Goal: Check status: Check status

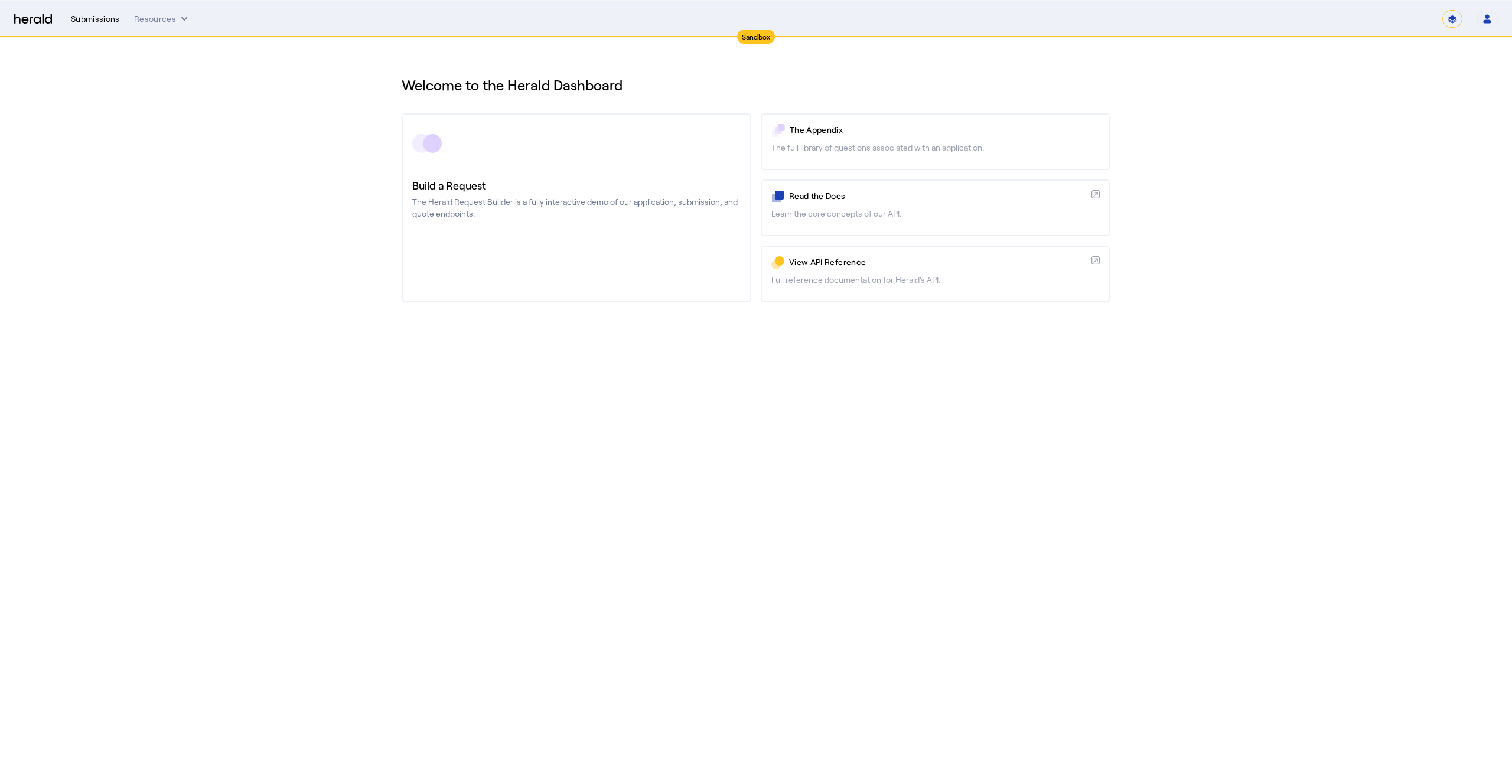
click at [95, 17] on div "Submissions" at bounding box center [95, 19] width 49 height 12
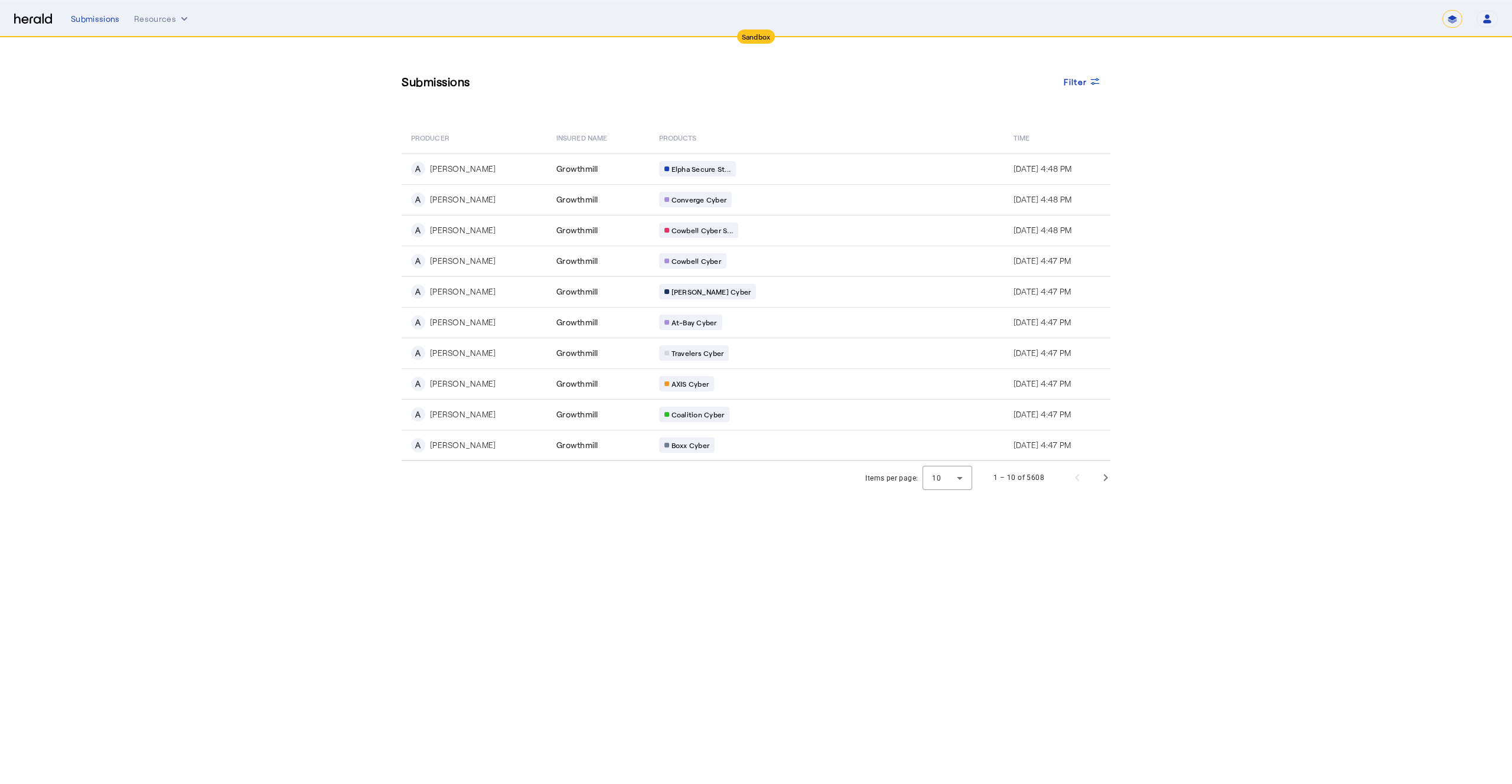
click at [148, 26] on div "**********" at bounding box center [784, 19] width 1427 height 18
click at [151, 21] on button "Resources" at bounding box center [162, 19] width 56 height 12
click at [151, 21] on div at bounding box center [756, 392] width 1512 height 784
click at [1092, 75] on icon at bounding box center [1095, 81] width 12 height 12
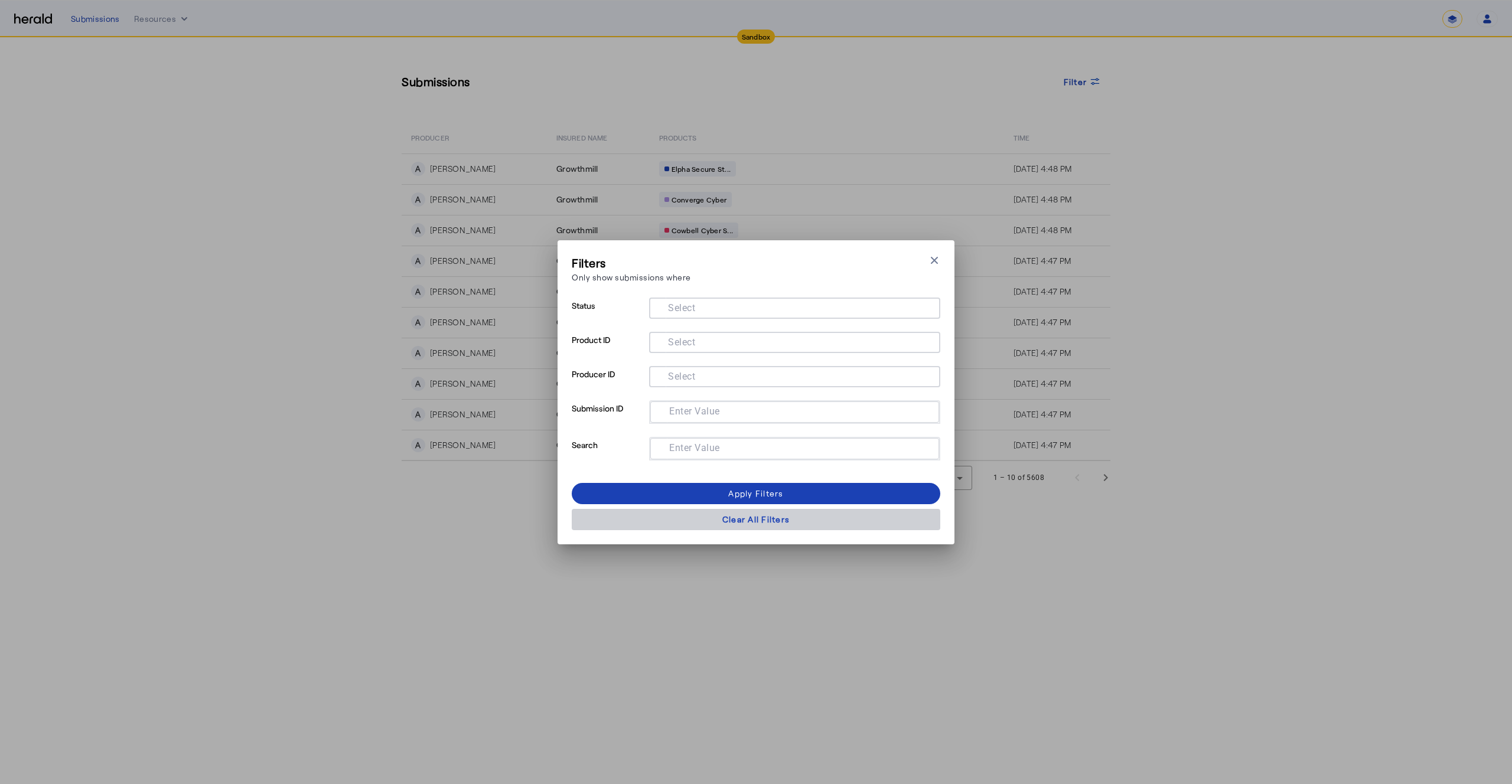
click at [755, 526] on span at bounding box center [756, 519] width 368 height 28
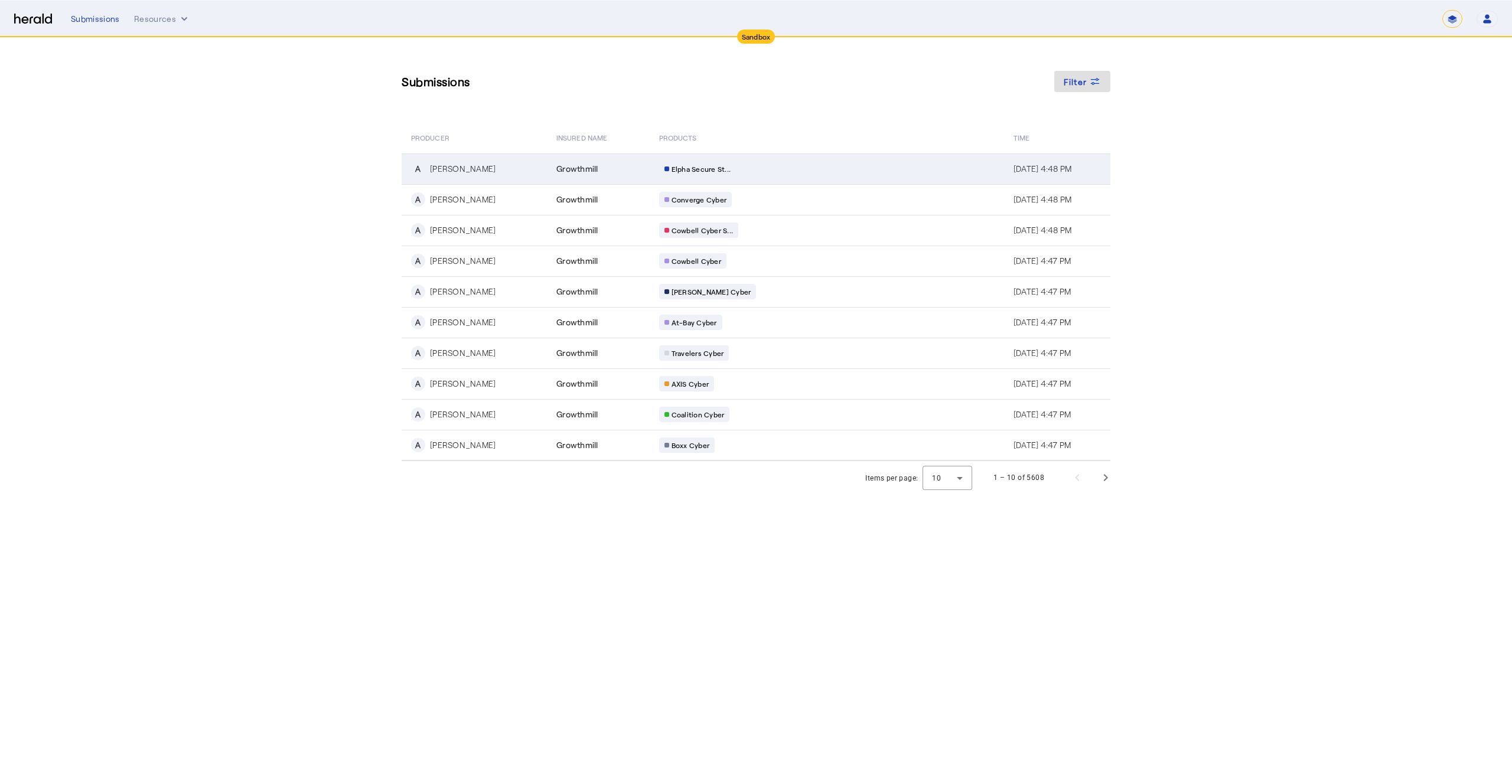
click at [556, 170] on span "Growthmill" at bounding box center [577, 169] width 42 height 12
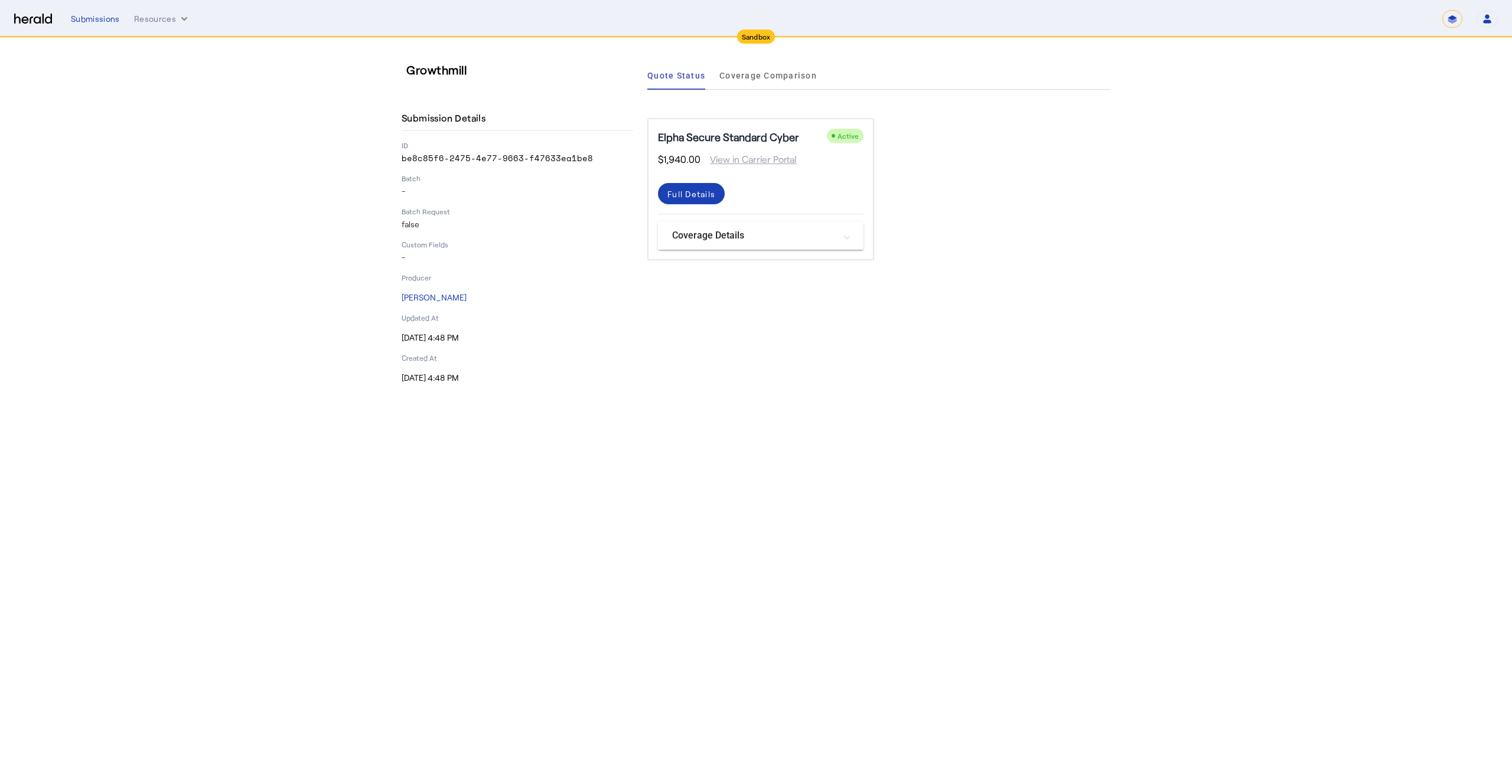
click at [684, 240] on mat-panel-title "Coverage Details" at bounding box center [754, 235] width 163 height 14
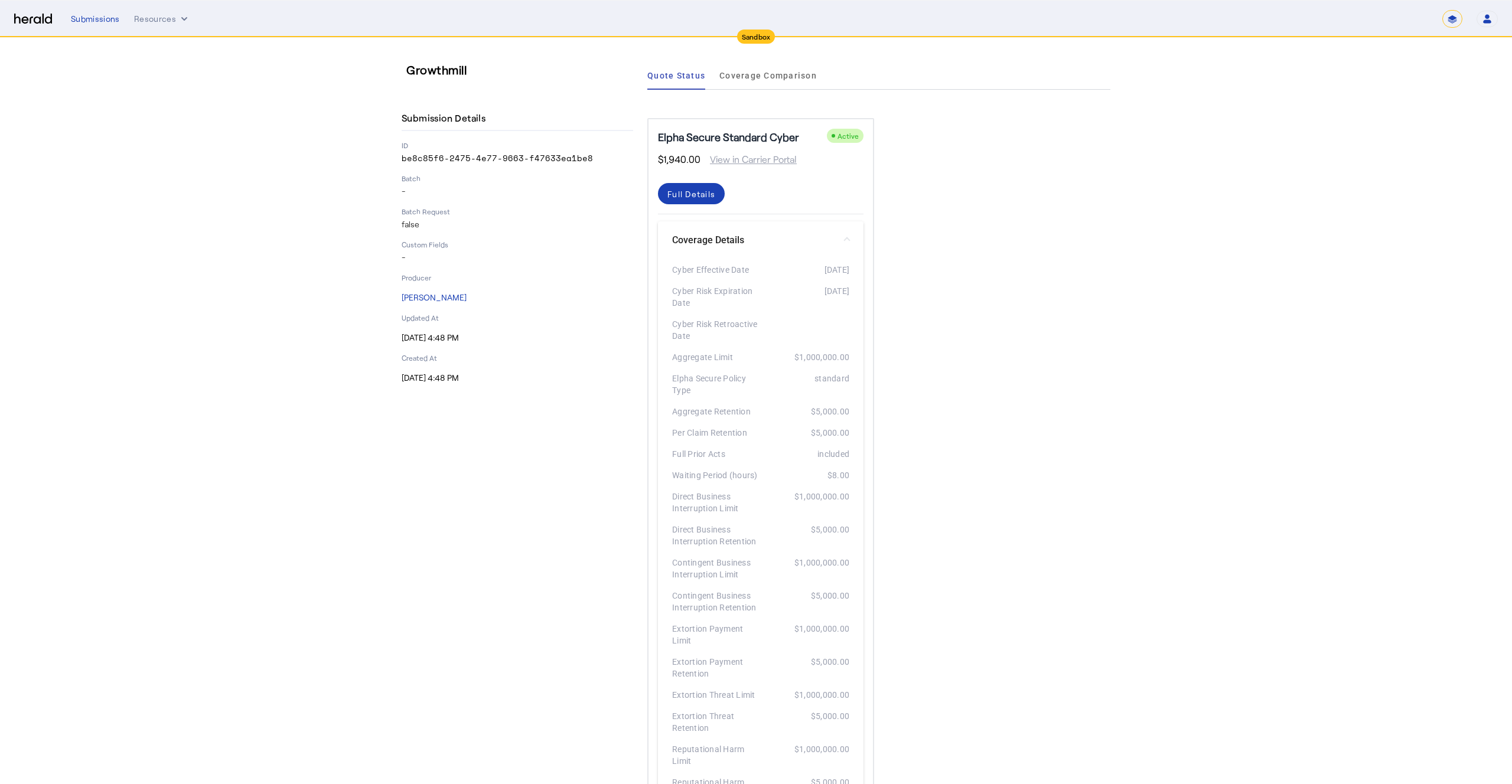
click at [752, 192] on div "Full Details" at bounding box center [760, 199] width 206 height 31
click at [681, 200] on div "Full Details" at bounding box center [691, 194] width 48 height 13
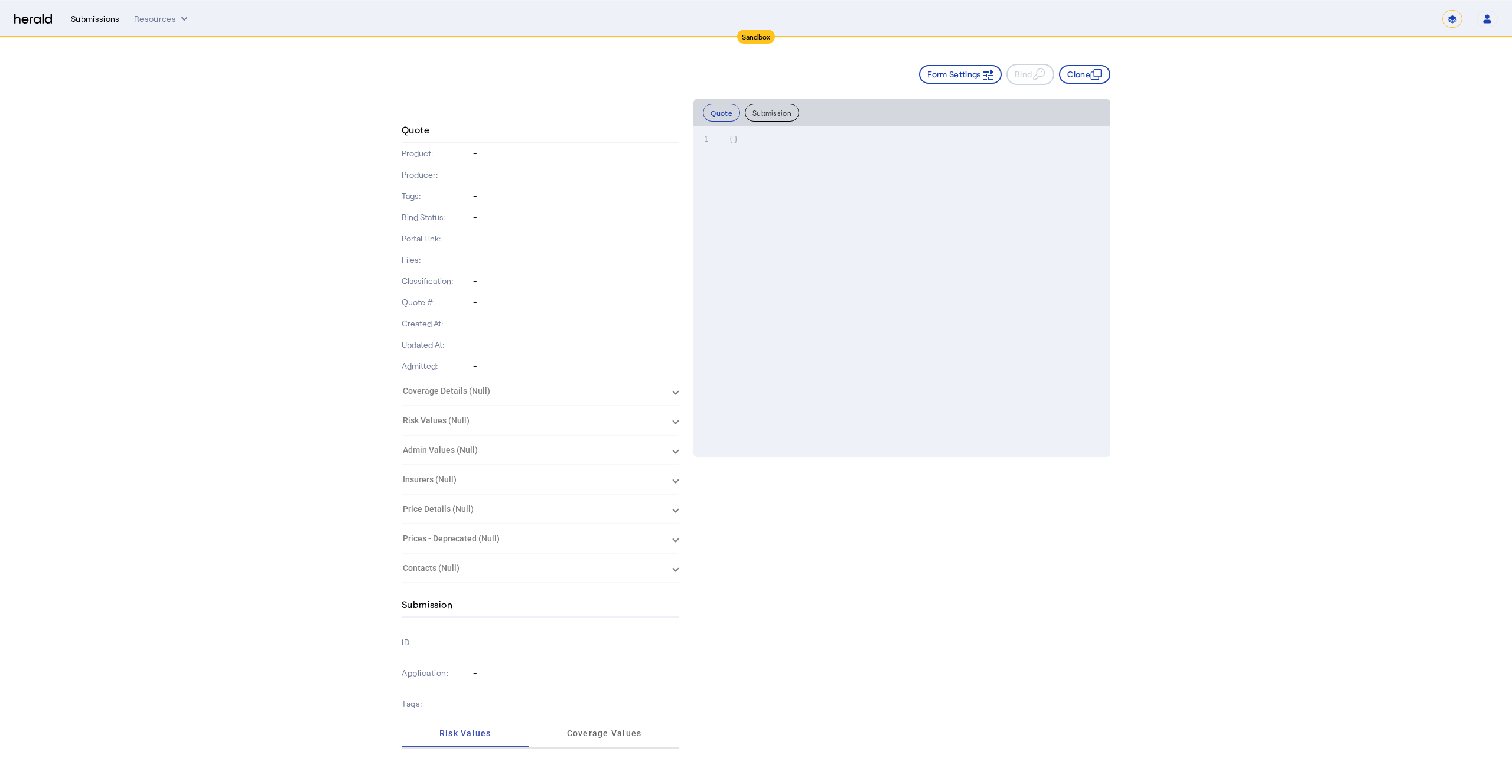
click at [101, 22] on div "Submissions" at bounding box center [95, 19] width 49 height 12
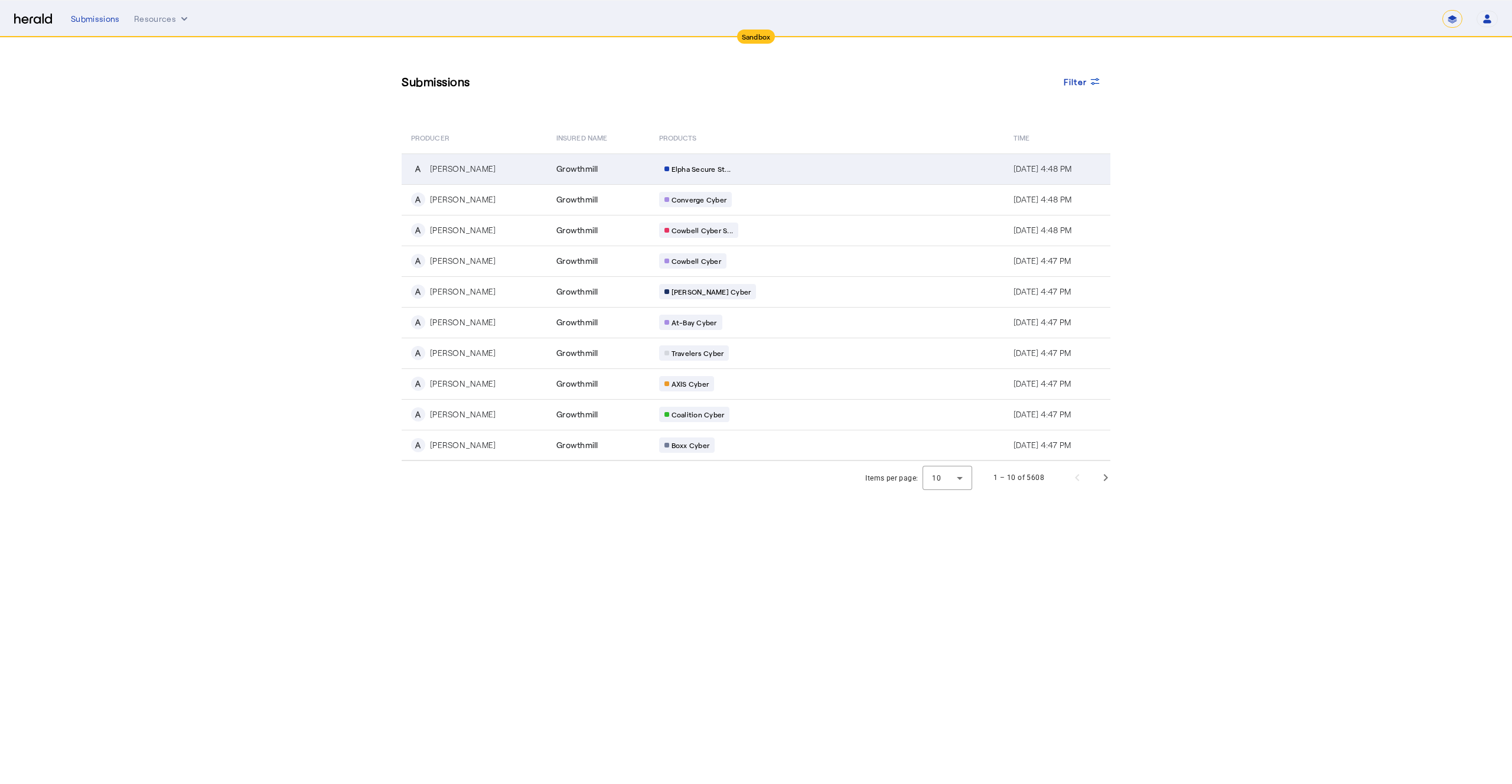
click at [612, 178] on td "Growthmill" at bounding box center [598, 169] width 103 height 31
